Goal: Information Seeking & Learning: Learn about a topic

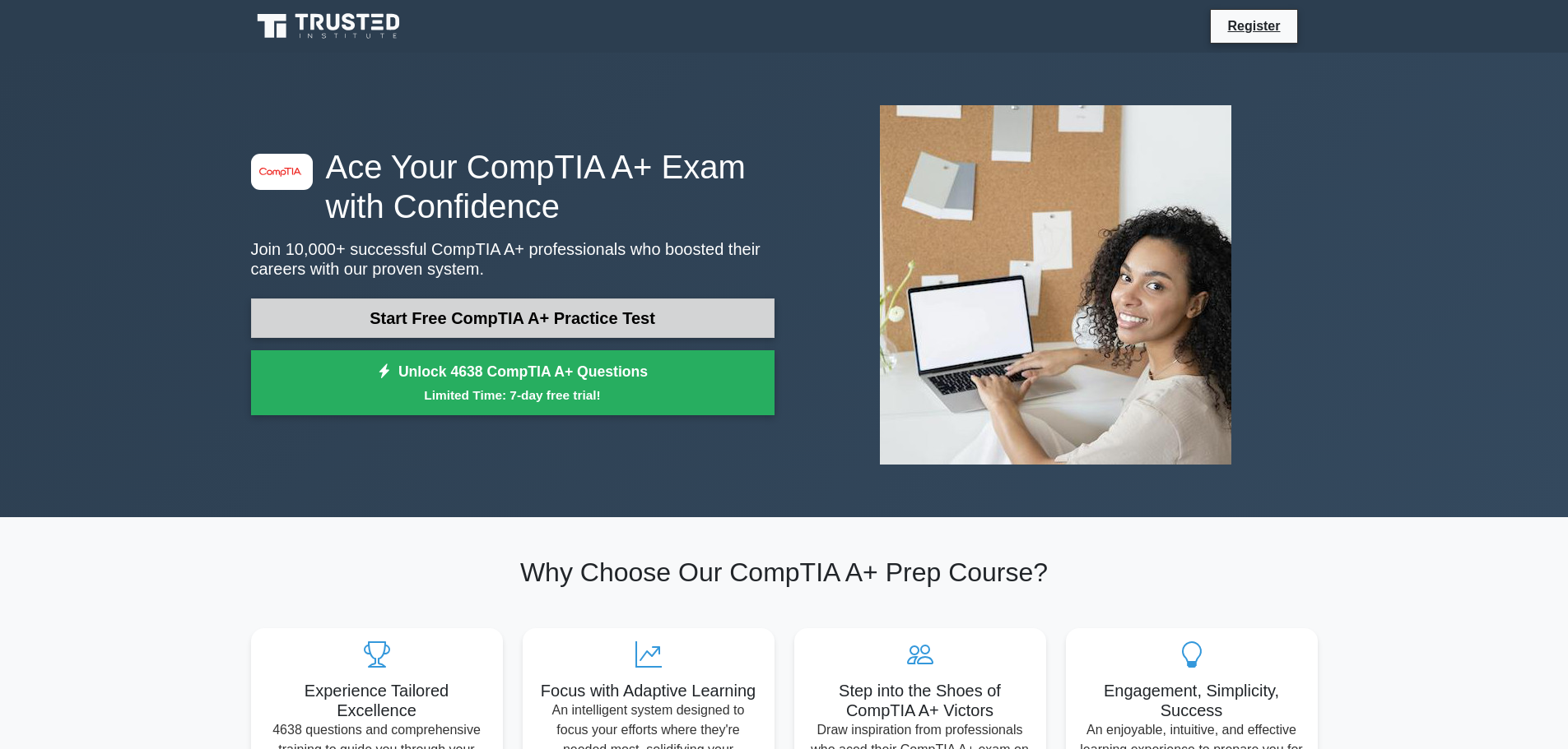
click at [468, 318] on link "Start Free CompTIA A+ Practice Test" at bounding box center [512, 318] width 523 height 40
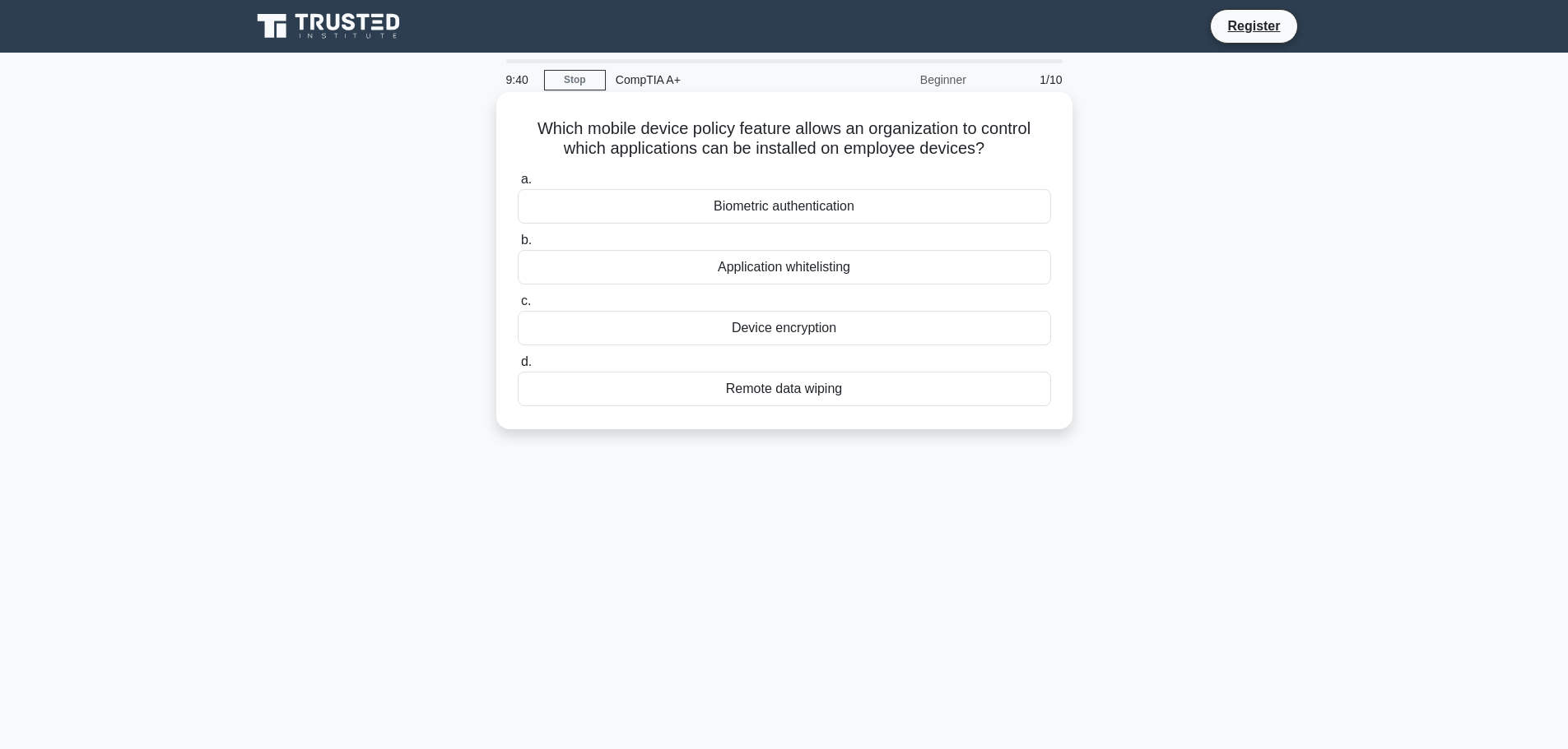
click at [781, 270] on div "Application whitelisting" at bounding box center [784, 267] width 534 height 35
click at [517, 246] on input "b. Application whitelisting" at bounding box center [517, 240] width 0 height 11
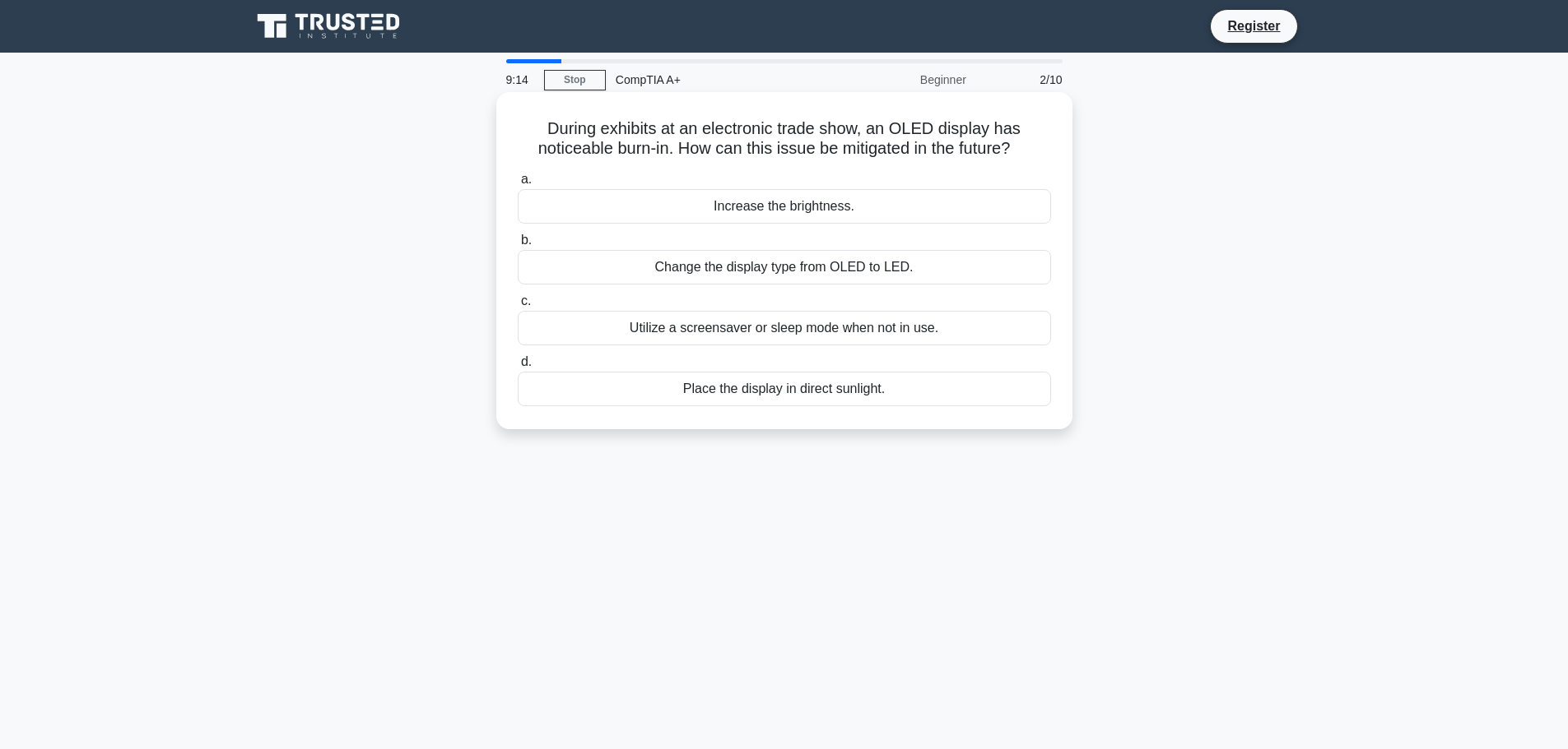
click at [748, 331] on div "Utilize a screensaver or sleep mode when not in use." at bounding box center [784, 328] width 534 height 35
click at [517, 307] on input "c. Utilize a screensaver or sleep mode when not in use." at bounding box center [517, 301] width 0 height 11
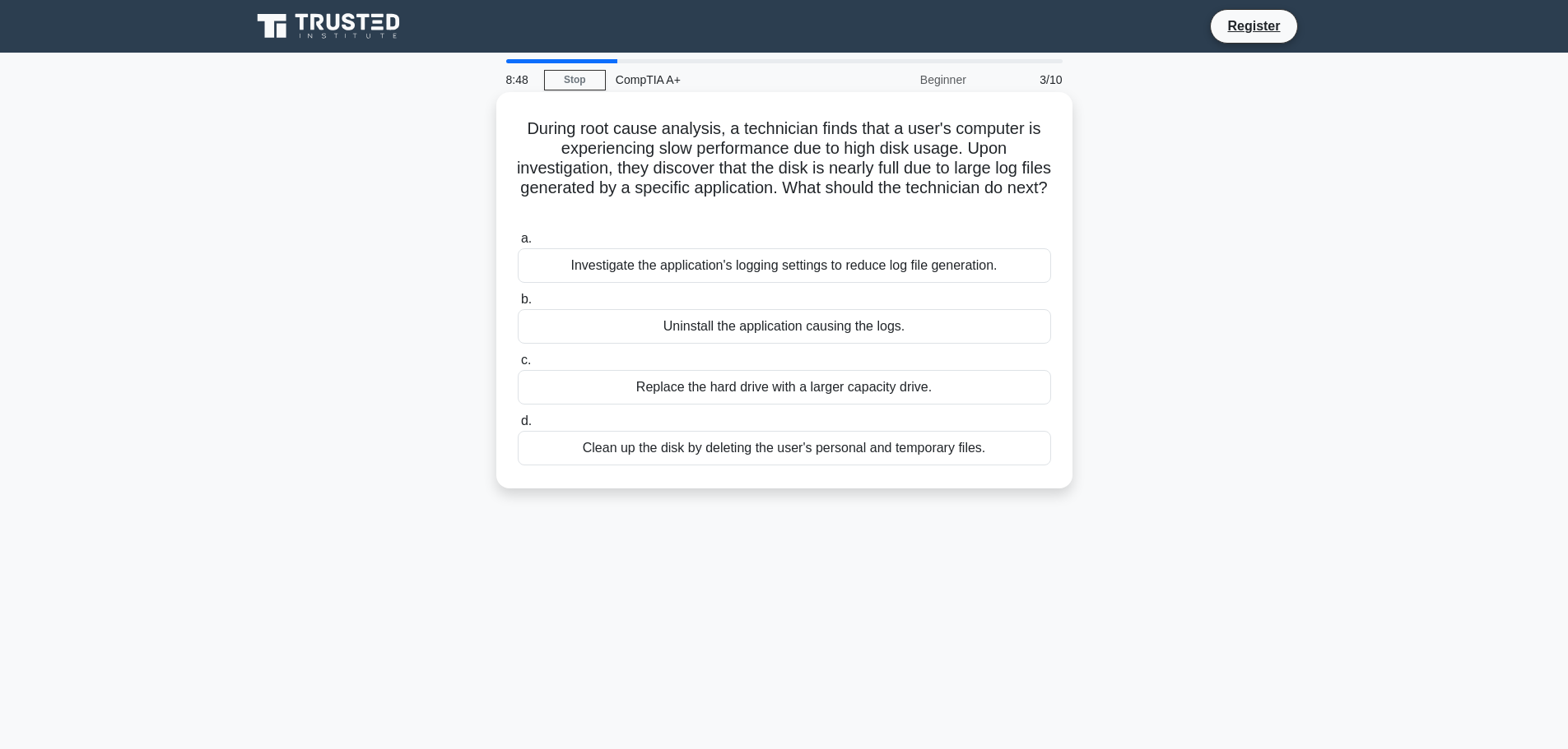
click at [791, 445] on div "Clean up the disk by deleting the user's personal and temporary files." at bounding box center [784, 449] width 534 height 35
click at [517, 426] on input "d. Clean up the disk by deleting the user's personal and temporary files." at bounding box center [517, 421] width 0 height 11
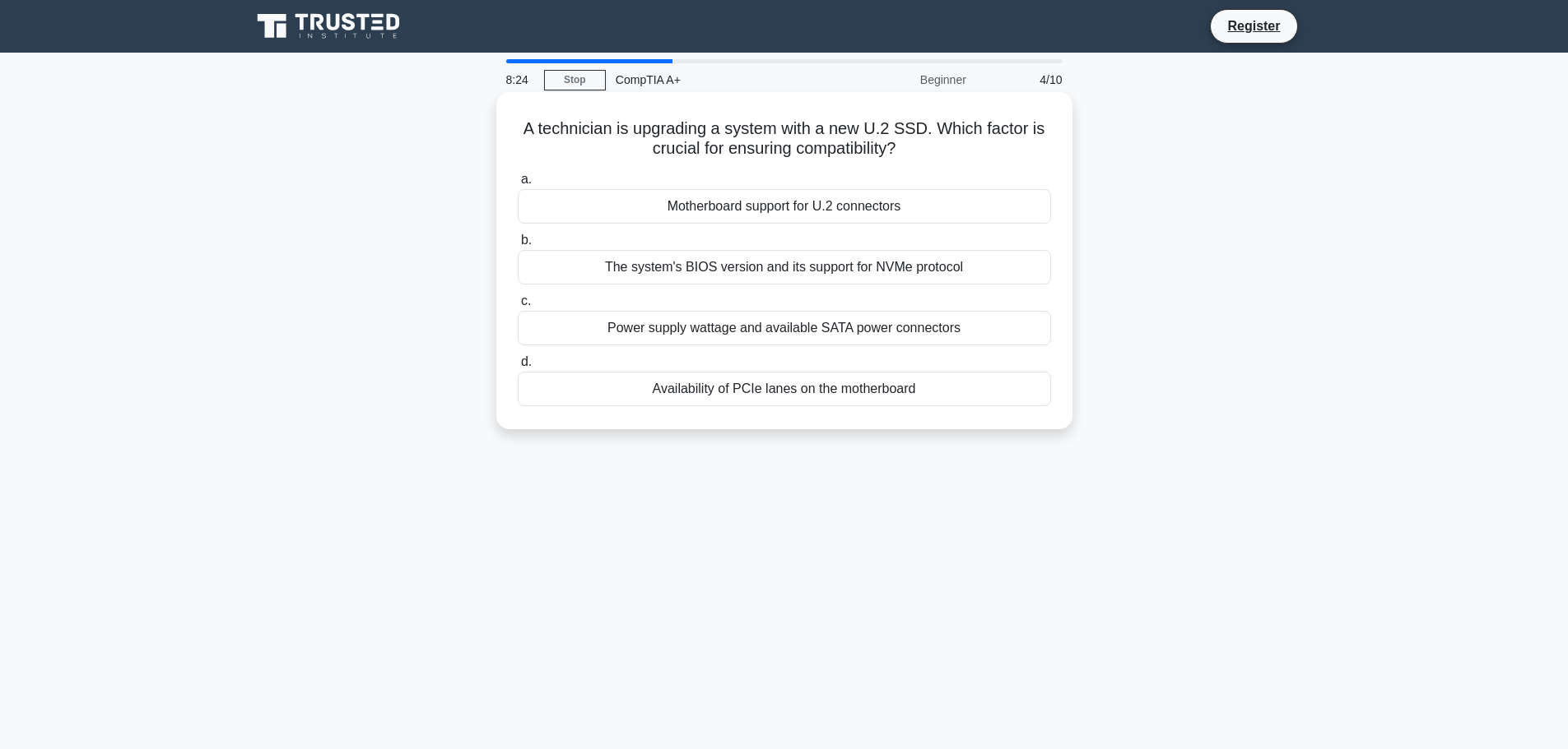
click at [882, 208] on div "Motherboard support for U.2 connectors" at bounding box center [784, 207] width 534 height 35
click at [517, 185] on input "a. Motherboard support for U.2 connectors" at bounding box center [517, 179] width 0 height 11
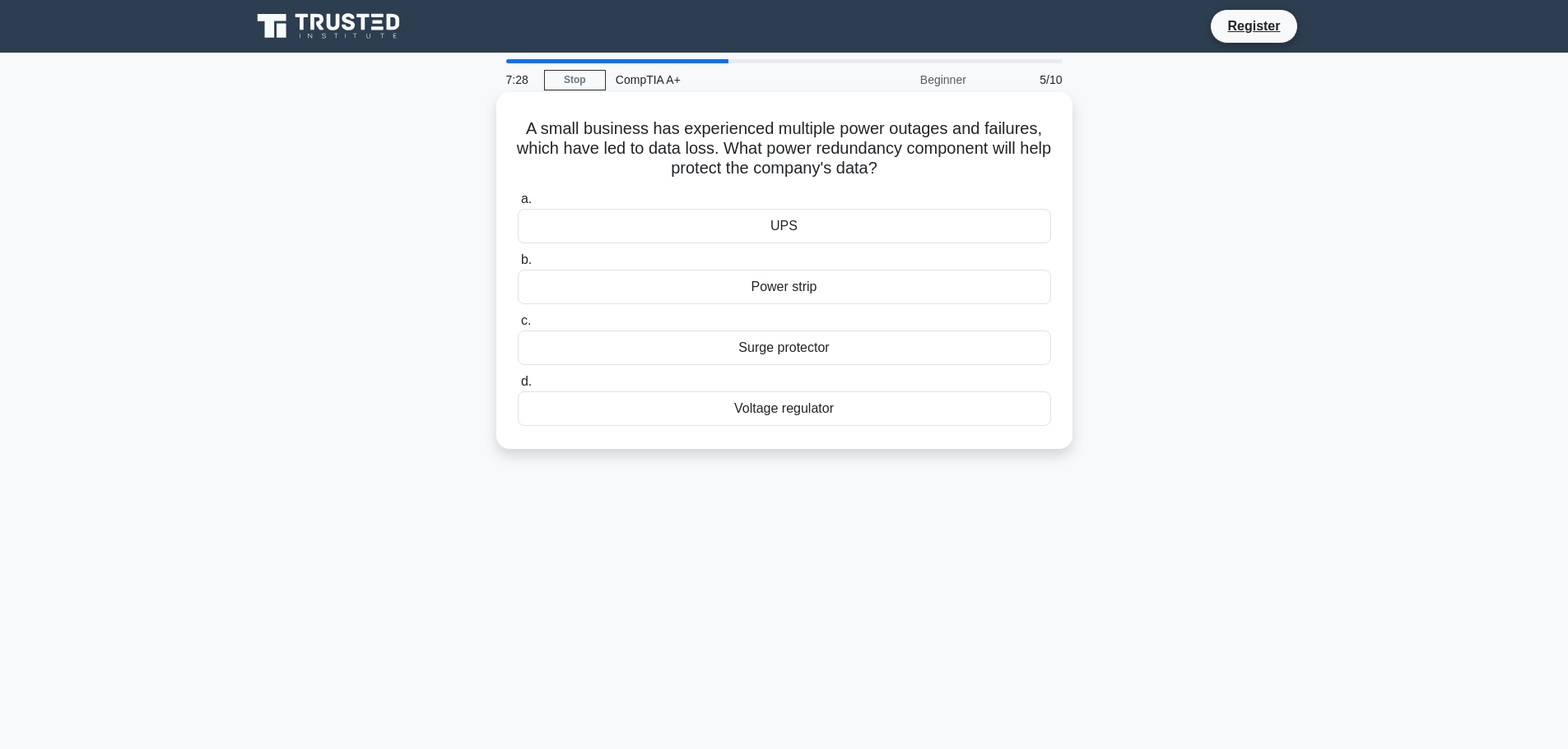
click at [764, 229] on div "UPS" at bounding box center [784, 226] width 534 height 35
click at [517, 205] on input "a. UPS" at bounding box center [517, 199] width 0 height 11
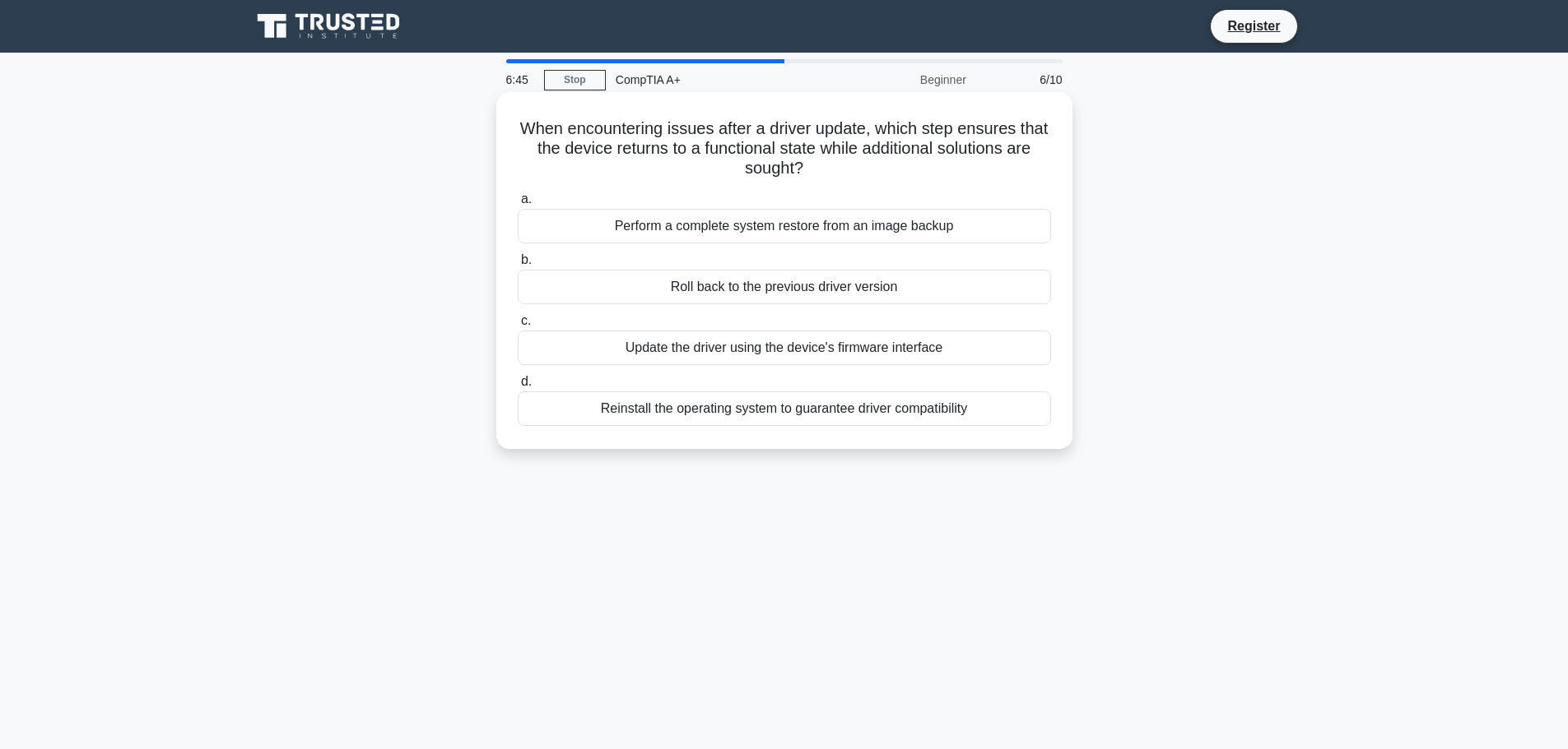
click at [804, 348] on div "Update the driver using the device's firmware interface" at bounding box center [784, 348] width 534 height 35
click at [517, 326] on input "c. Update the driver using the device's firmware interface" at bounding box center [517, 321] width 0 height 11
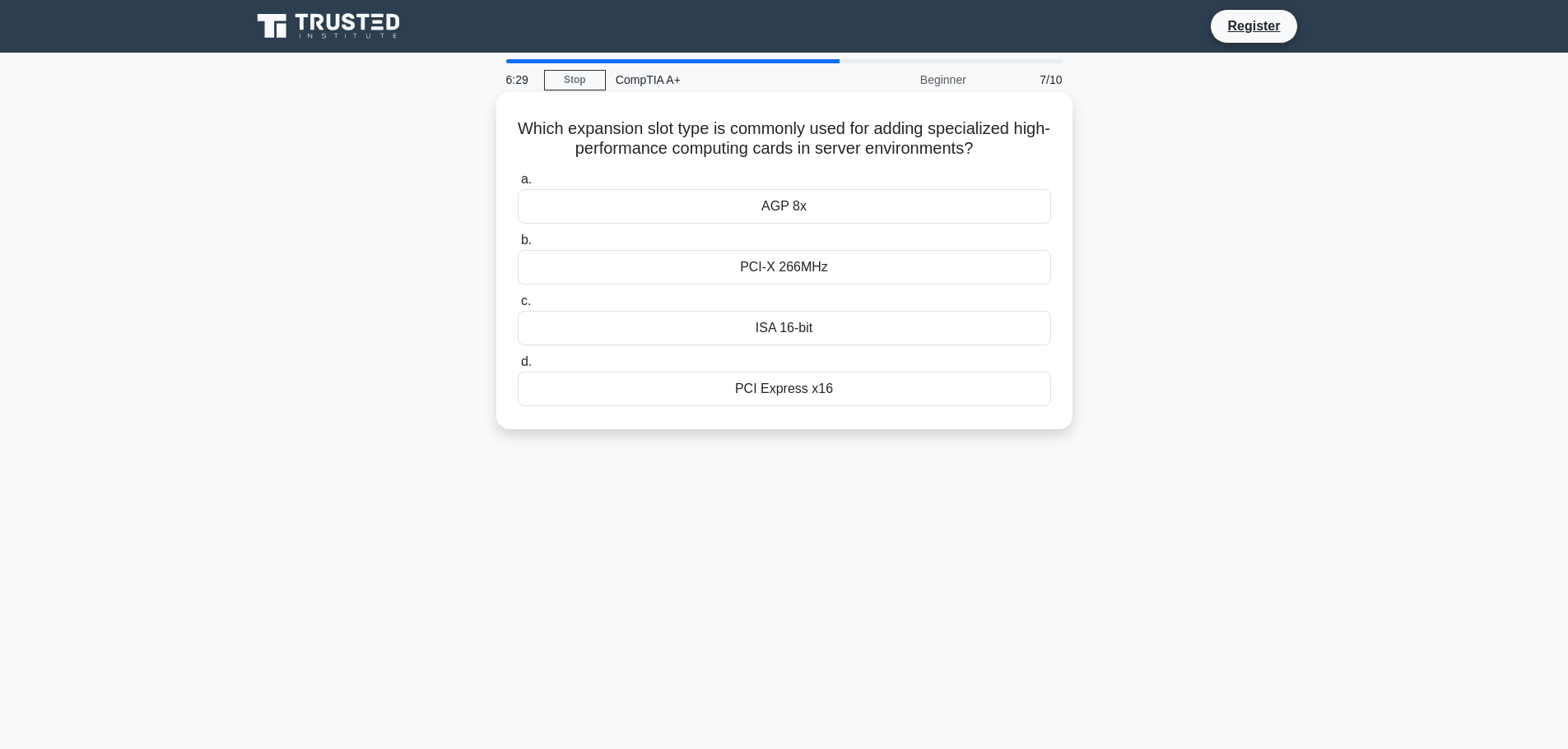
click at [834, 389] on div "PCI Express x16" at bounding box center [784, 390] width 534 height 35
click at [517, 367] on input "d. PCI Express x16" at bounding box center [517, 361] width 0 height 11
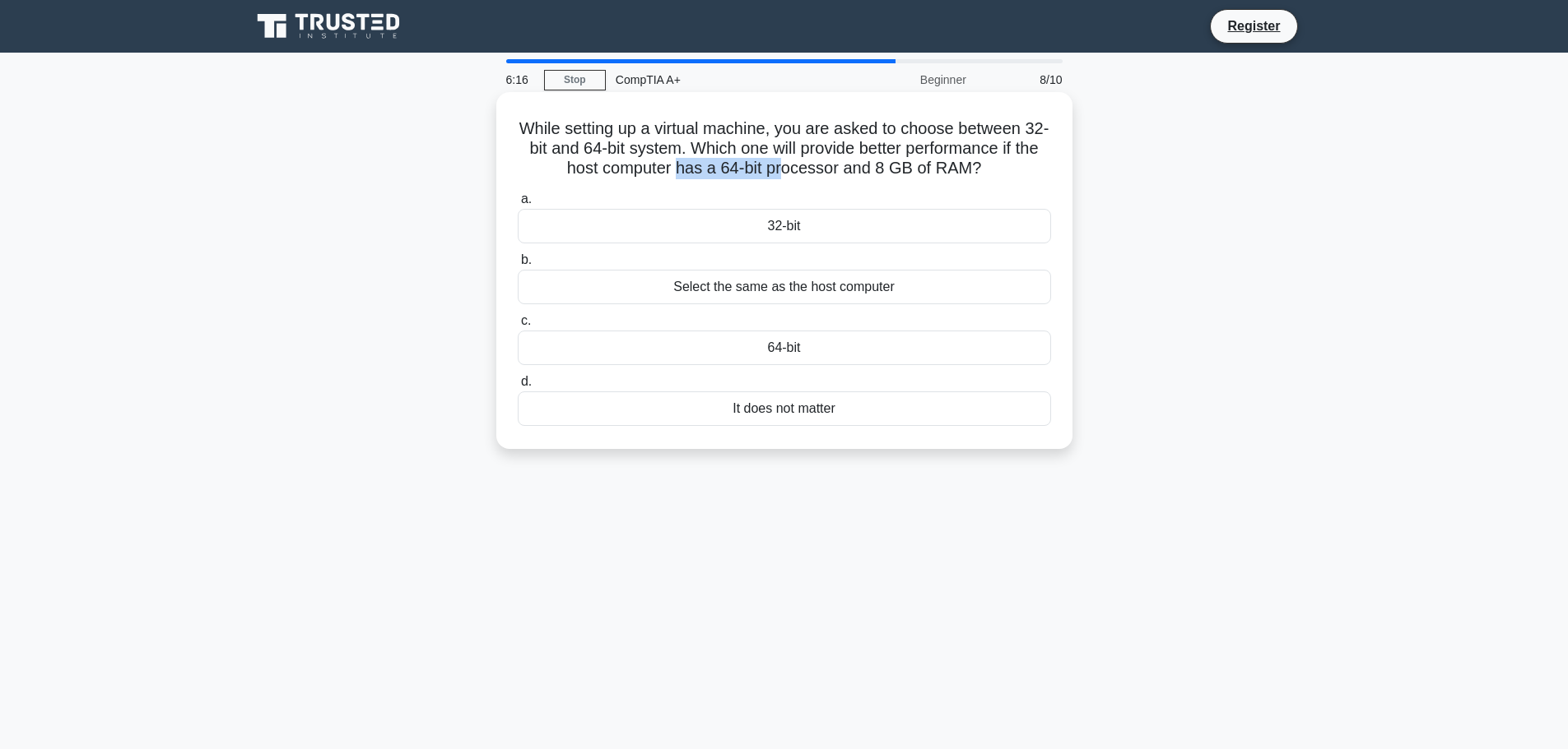
drag, startPoint x: 803, startPoint y: 167, endPoint x: 689, endPoint y: 165, distance: 114.0
click at [689, 165] on h5 "While setting up a virtual machine, you are asked to choose between 32-bit and …" at bounding box center [784, 149] width 537 height 61
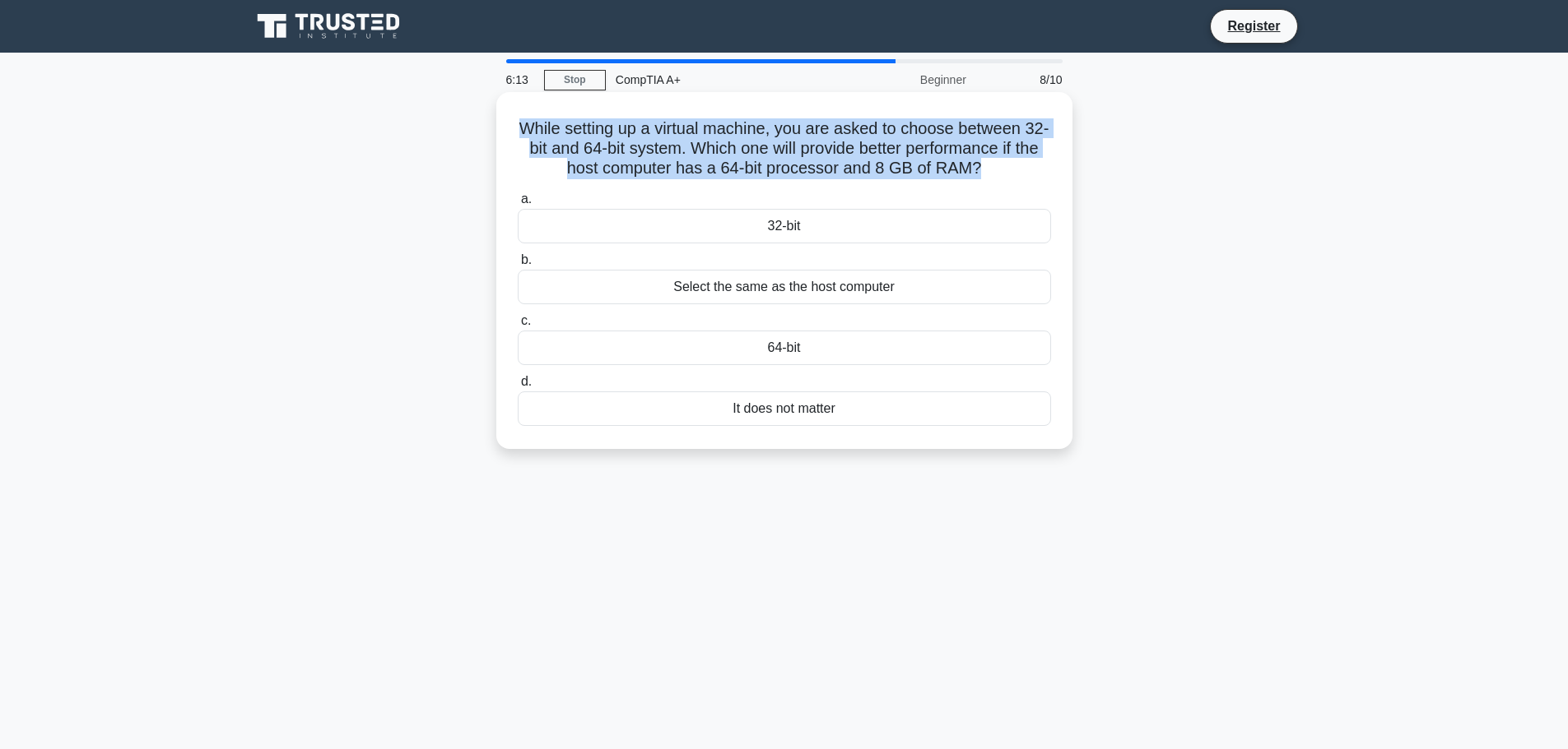
drag, startPoint x: 977, startPoint y: 163, endPoint x: 529, endPoint y: 123, distance: 449.8
click at [529, 123] on h5 "While setting up a virtual machine, you are asked to choose between 32-bit and …" at bounding box center [784, 149] width 537 height 61
copy h5 "While setting up a virtual machine, you are asked to choose between 32-bit and …"
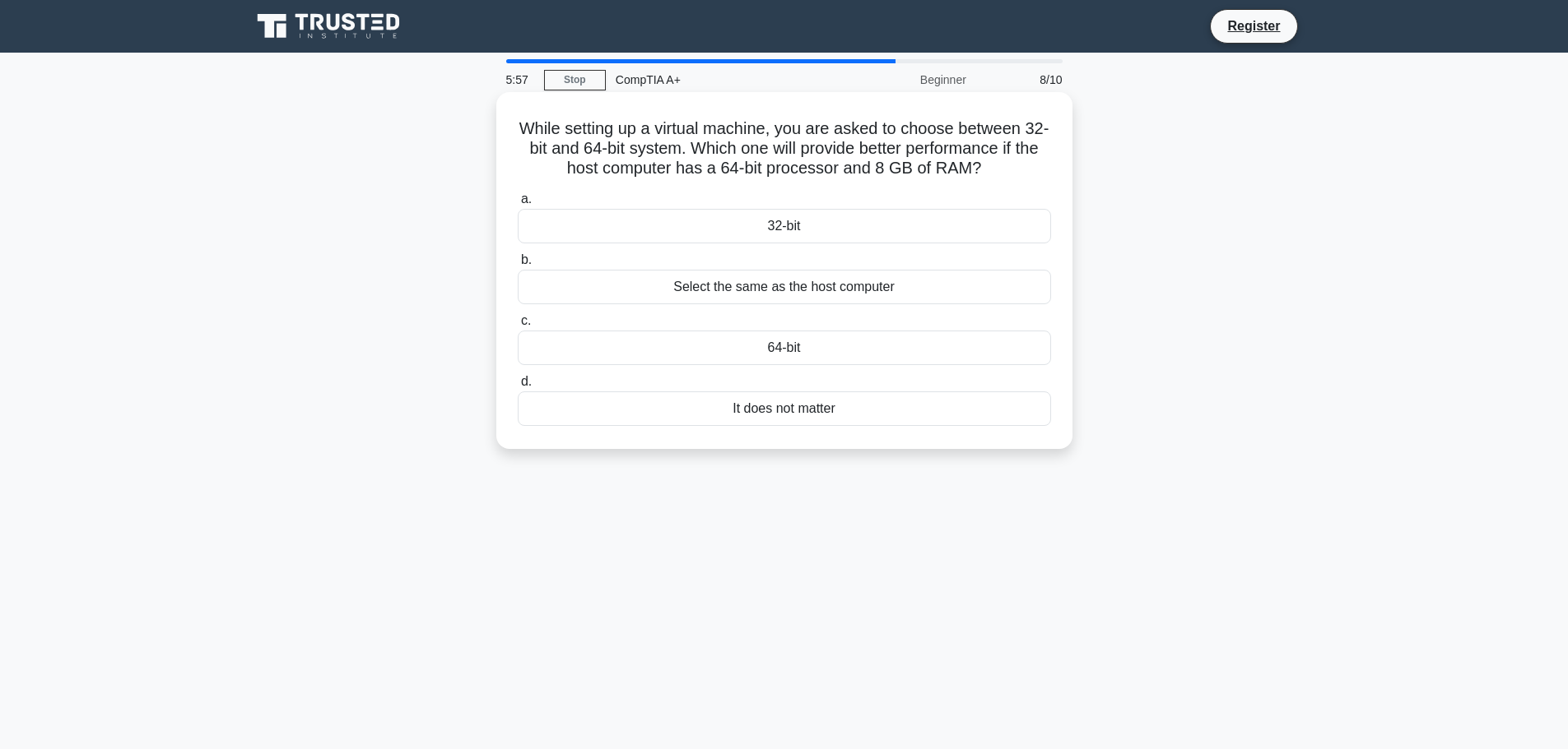
click at [745, 345] on div "64-bit" at bounding box center [784, 348] width 534 height 35
click at [517, 326] on input "c. 64-bit" at bounding box center [517, 321] width 0 height 11
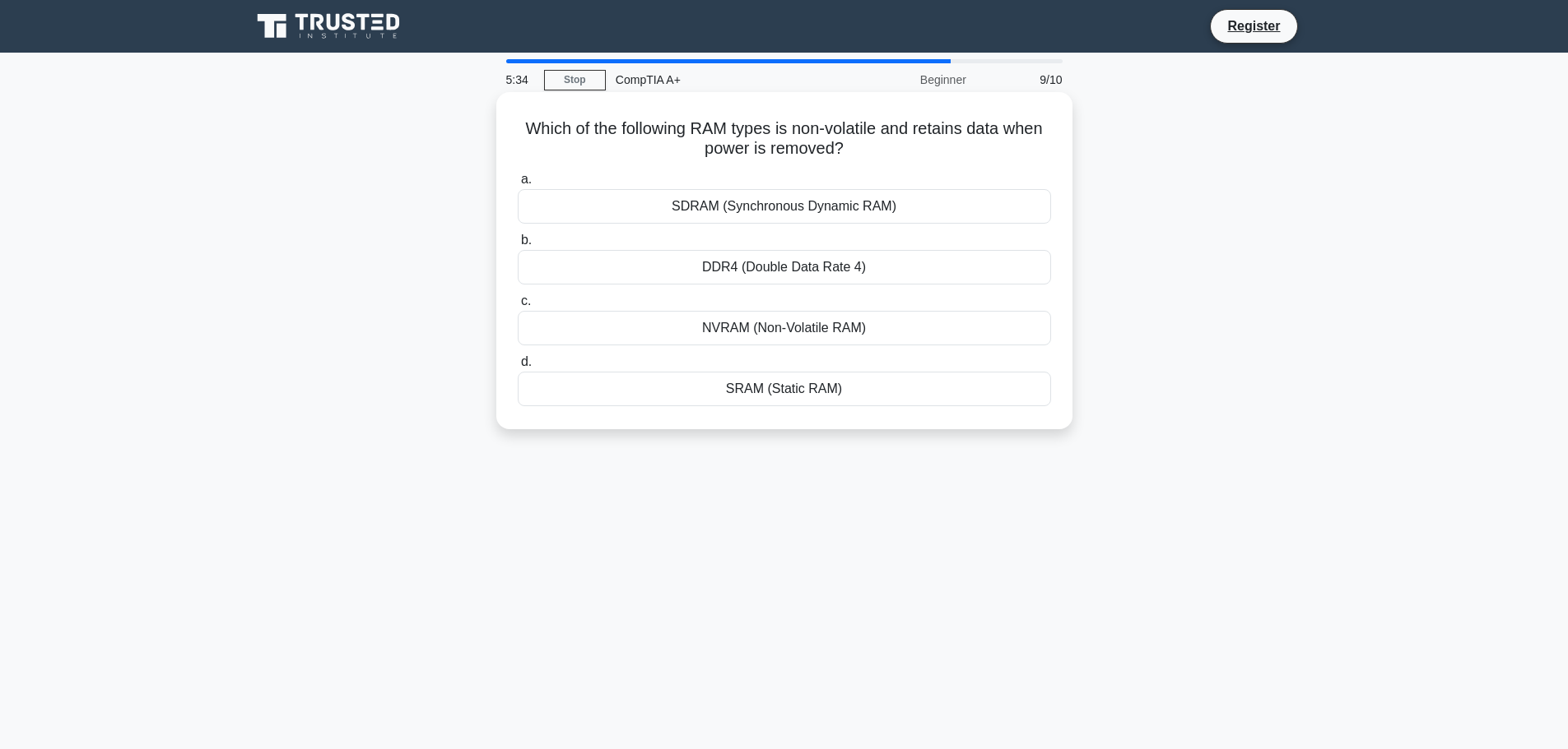
click at [689, 264] on div "DDR4 (Double Data Rate 4)" at bounding box center [784, 267] width 534 height 35
click at [517, 246] on input "b. DDR4 (Double Data Rate 4)" at bounding box center [517, 240] width 0 height 11
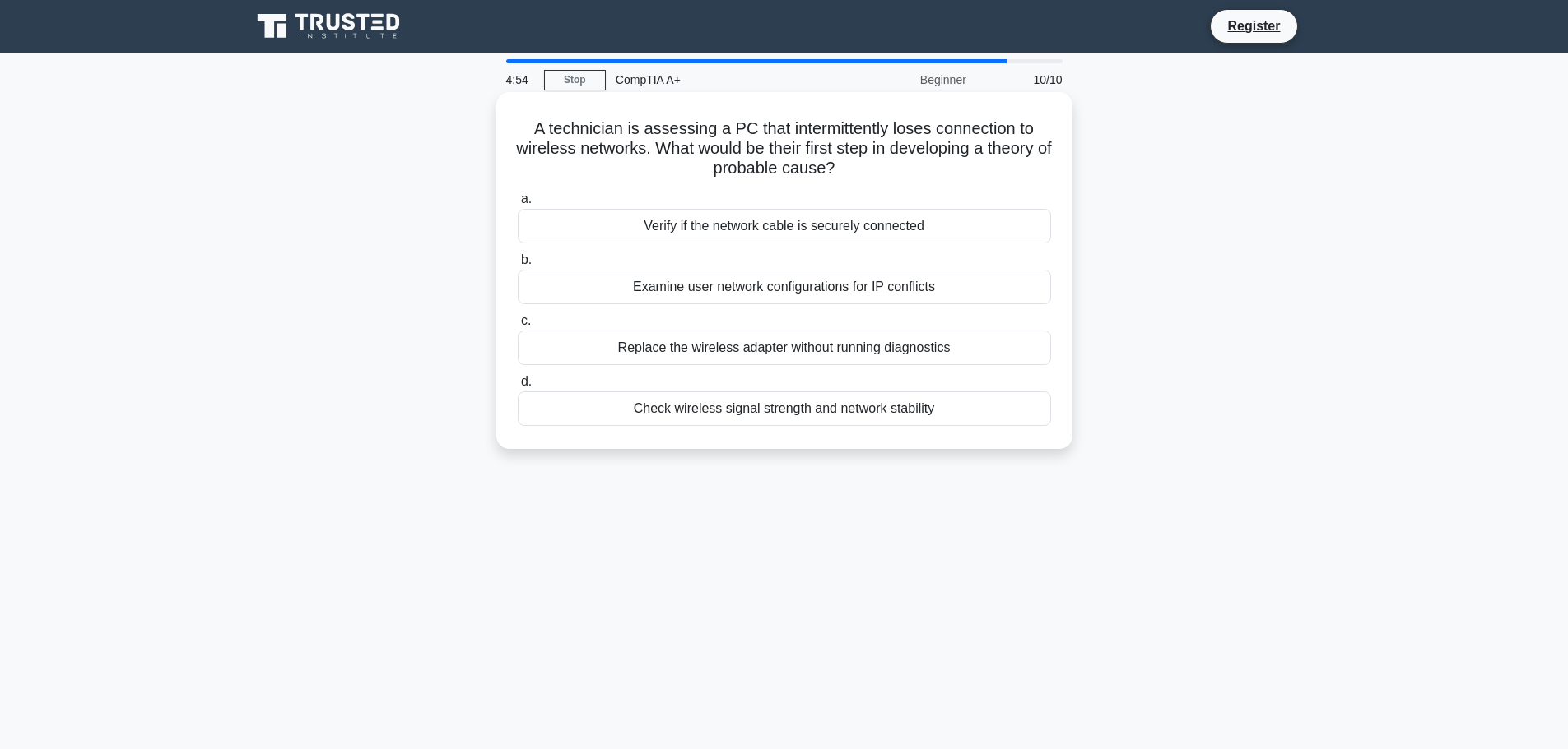
click at [740, 227] on div "Verify if the network cable is securely connected" at bounding box center [784, 226] width 534 height 35
click at [876, 228] on div "Verify if the network cable is securely connected" at bounding box center [784, 226] width 534 height 35
click at [517, 205] on input "a. Verify if the network cable is securely connected" at bounding box center [517, 199] width 0 height 11
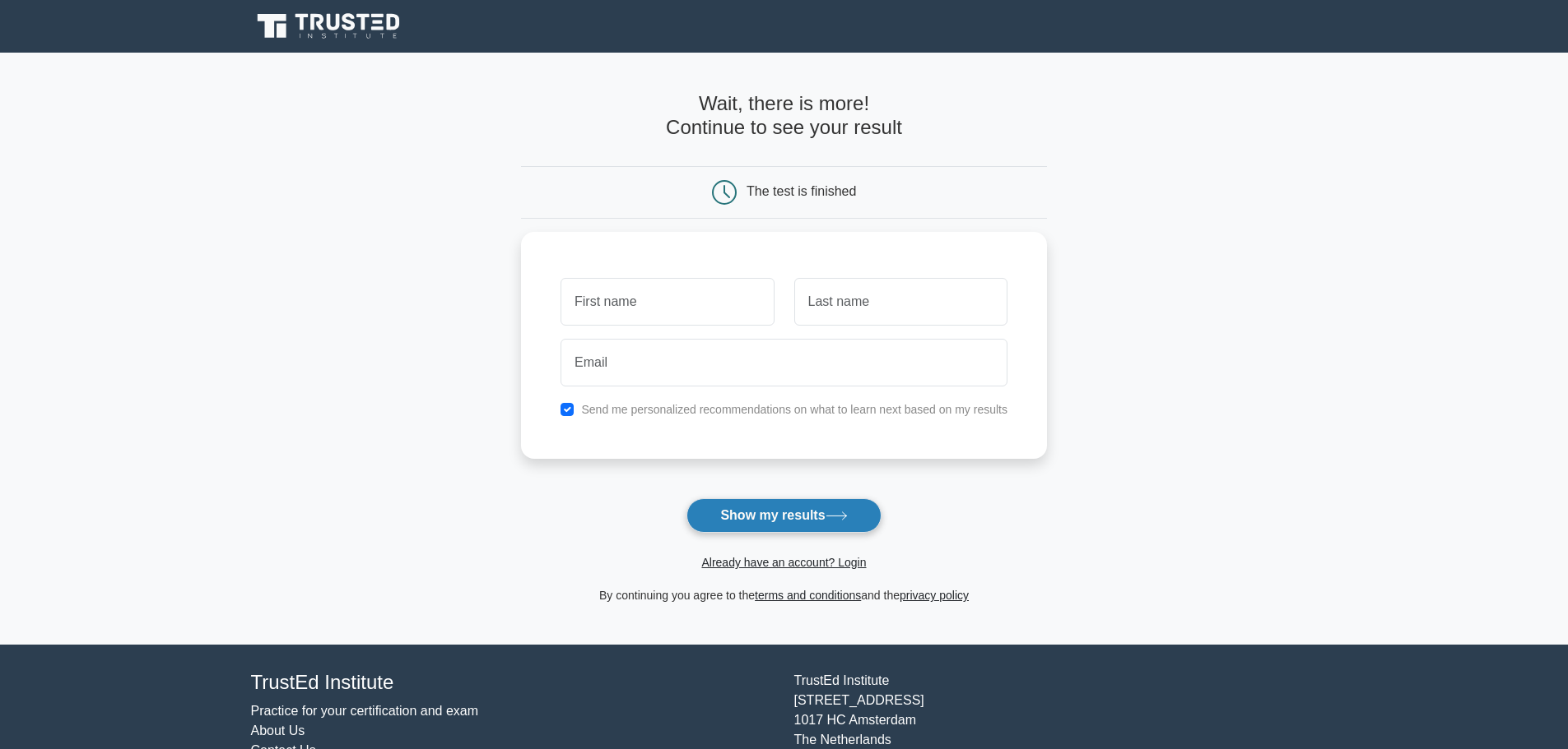
click at [779, 513] on button "Show my results" at bounding box center [784, 516] width 194 height 35
